Goal: Transaction & Acquisition: Purchase product/service

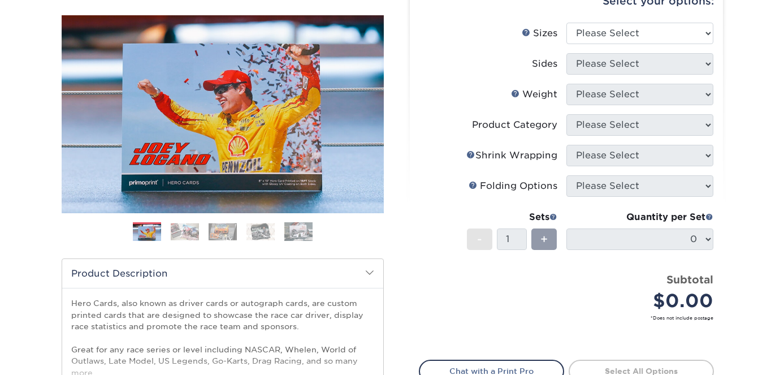
scroll to position [92, 0]
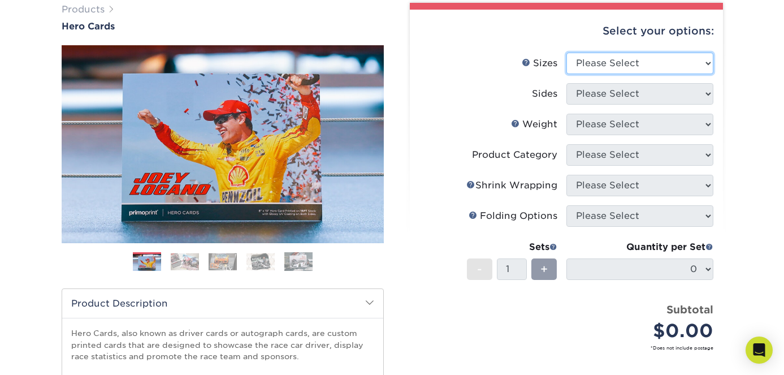
click at [643, 61] on select "Please Select 1.5" x 7" 4" x 6" 5" x 7" 6" x 8" 6" x 8.5" 6" x 9" 7" x 8.5" 7.5…" at bounding box center [640, 63] width 147 height 21
select select "6.00x9.00"
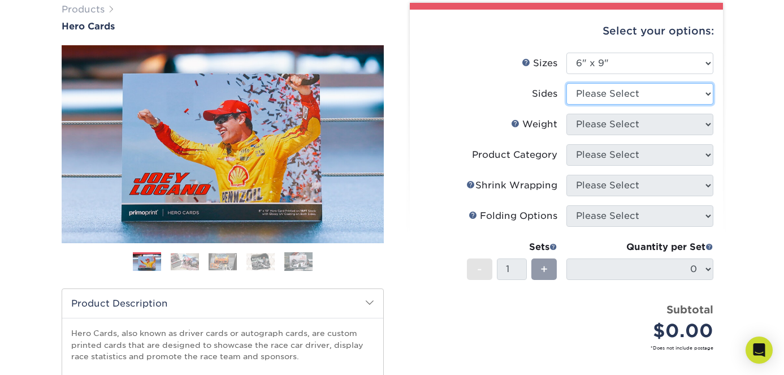
click at [594, 101] on select "Please Select Print Both Sides Print Front Only" at bounding box center [640, 93] width 147 height 21
select select "13abbda7-1d64-4f25-8bb2-c179b224825d"
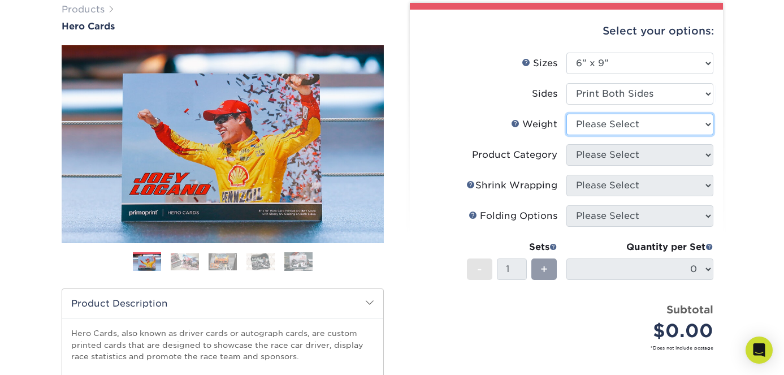
click at [586, 126] on select "Please Select 16PT 14PT 100LB" at bounding box center [640, 124] width 147 height 21
select select "16PT"
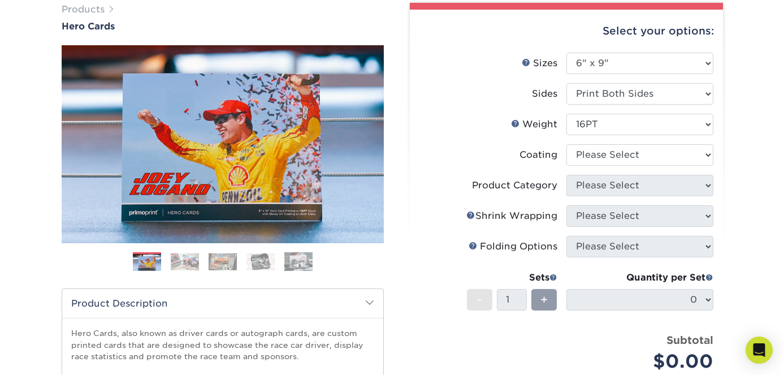
click at [449, 140] on li "Weight Help Weight Please Select 16PT 14PT 100LB" at bounding box center [567, 129] width 294 height 31
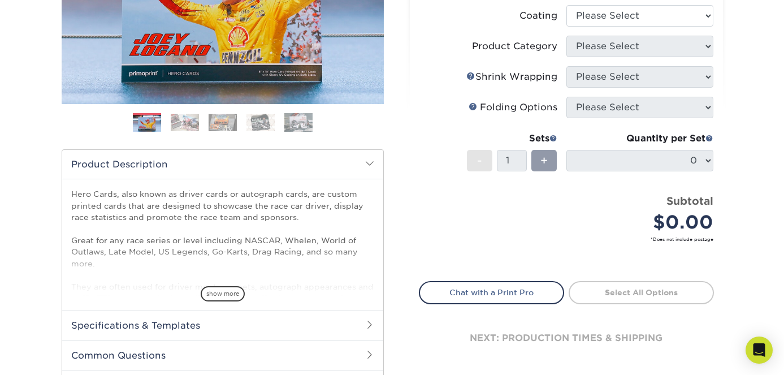
scroll to position [233, 0]
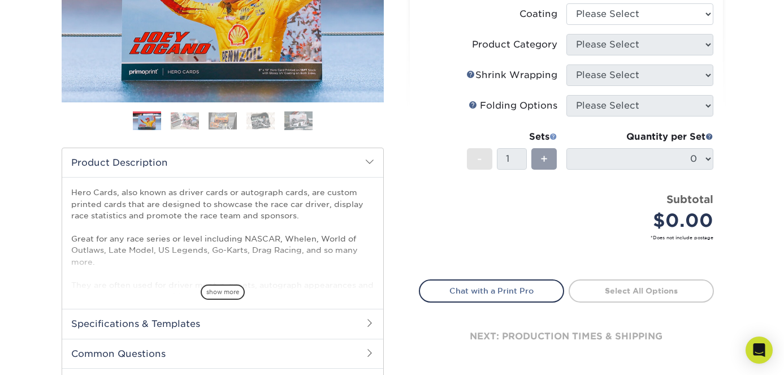
click at [555, 135] on span at bounding box center [554, 136] width 8 height 8
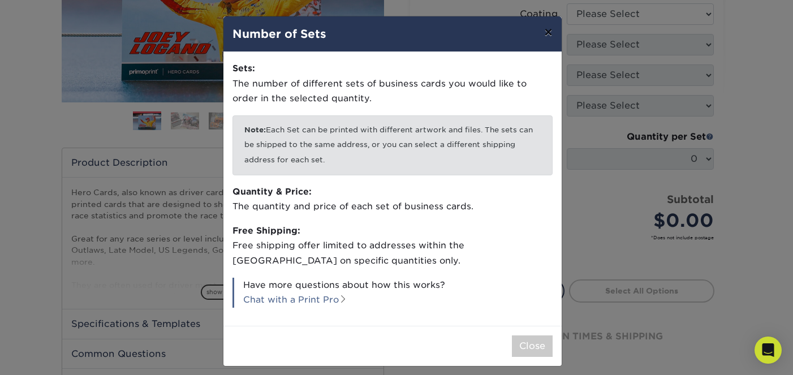
click at [543, 33] on button "×" at bounding box center [548, 32] width 26 height 32
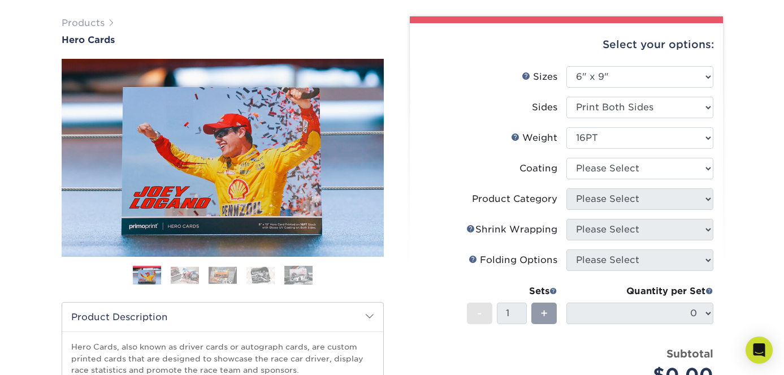
scroll to position [15, 0]
